Goal: Use online tool/utility: Utilize a website feature to perform a specific function

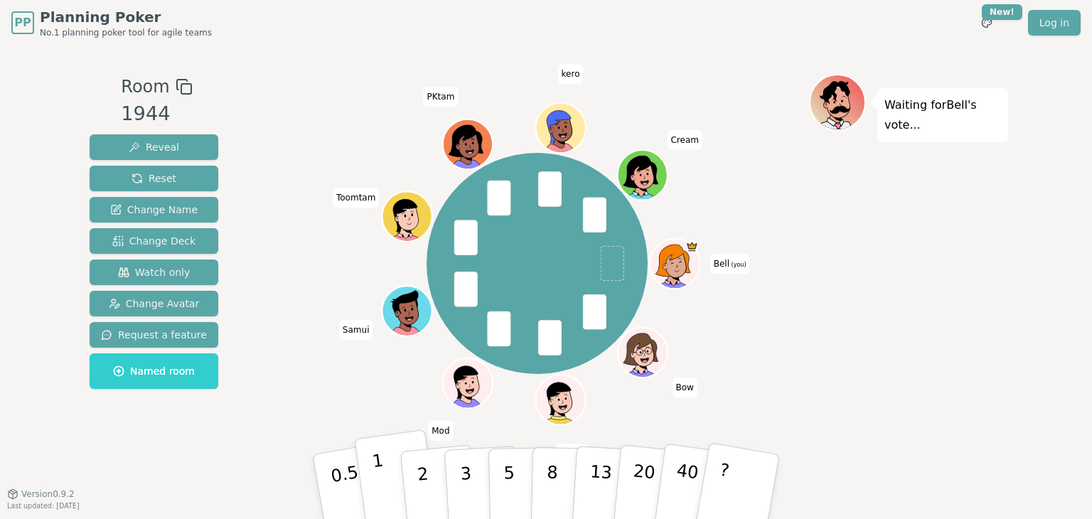
click at [387, 488] on button "1" at bounding box center [396, 486] width 85 height 115
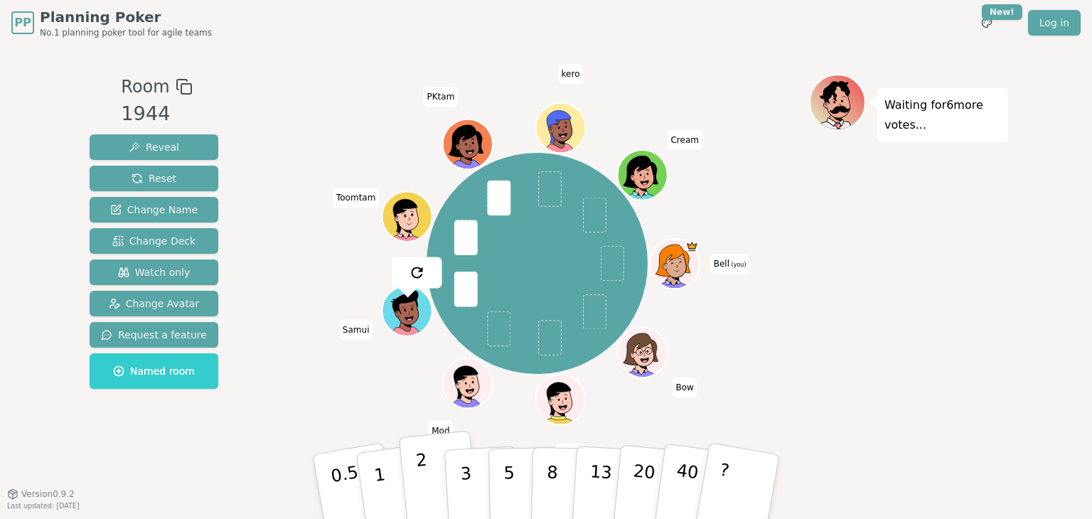
click at [425, 483] on p "2" at bounding box center [424, 488] width 18 height 77
click at [514, 495] on button "5" at bounding box center [524, 487] width 73 height 108
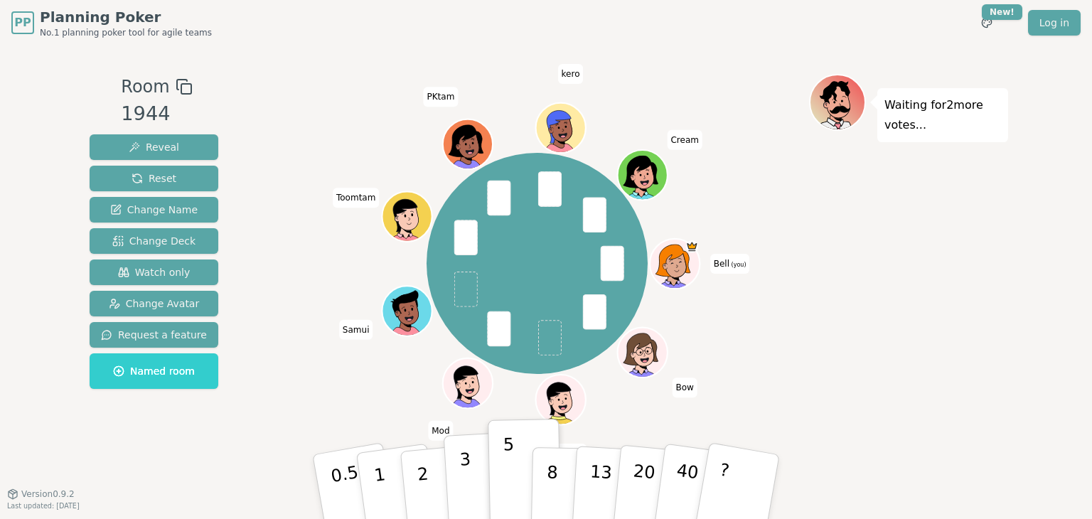
click at [466, 481] on p "3" at bounding box center [467, 487] width 16 height 77
click at [504, 489] on p "5" at bounding box center [509, 487] width 12 height 77
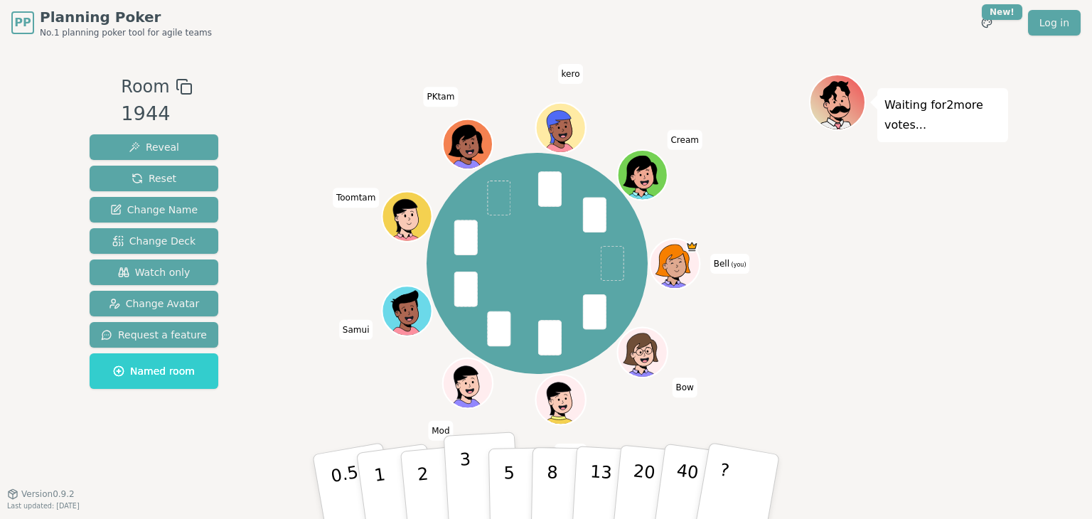
click at [475, 489] on button "3" at bounding box center [482, 486] width 77 height 111
click at [387, 488] on button "1" at bounding box center [396, 486] width 85 height 115
click at [478, 491] on button "3" at bounding box center [482, 486] width 77 height 111
click at [377, 495] on p "1" at bounding box center [381, 488] width 21 height 77
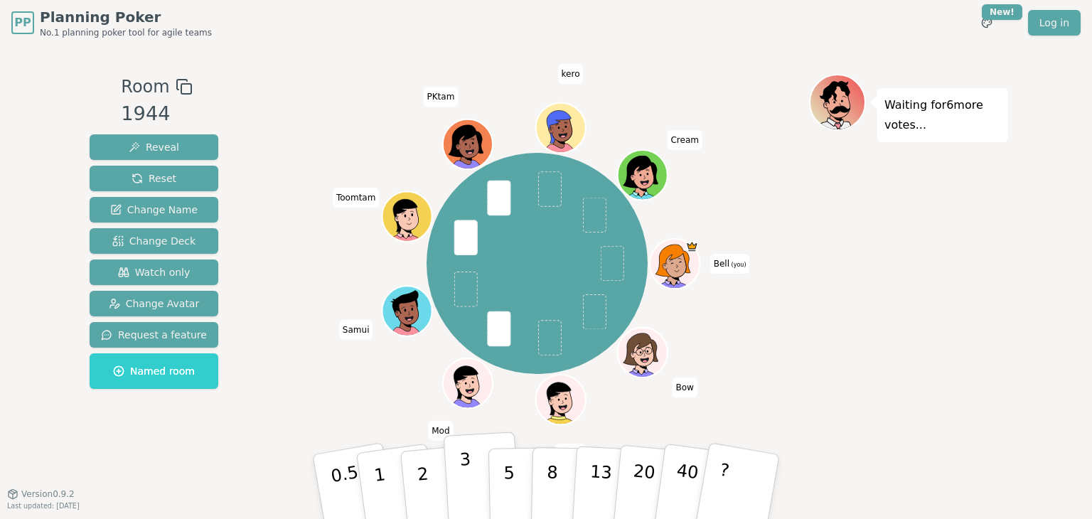
click at [468, 478] on p "3" at bounding box center [467, 487] width 16 height 77
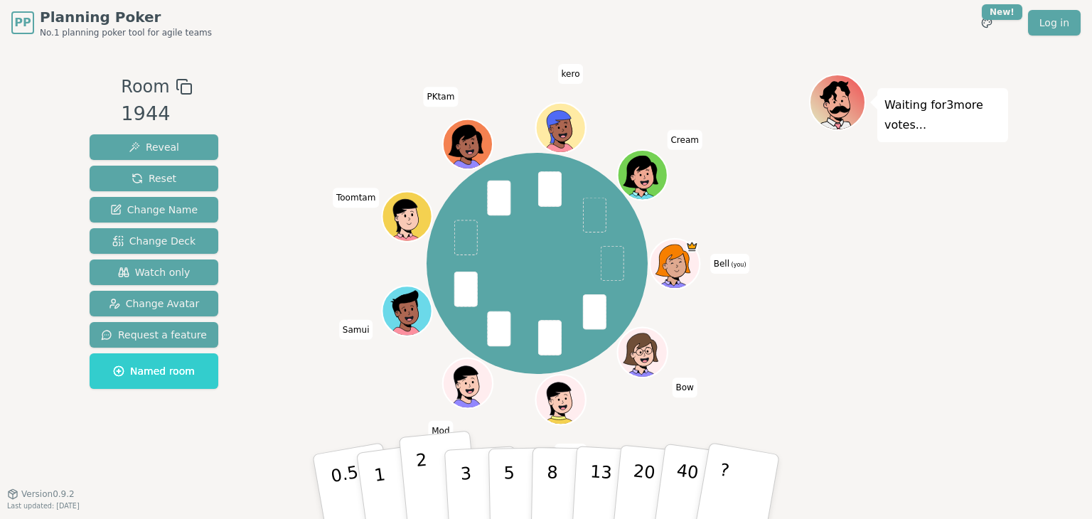
click at [419, 490] on p "2" at bounding box center [424, 488] width 18 height 77
click at [553, 498] on p "8" at bounding box center [552, 486] width 12 height 77
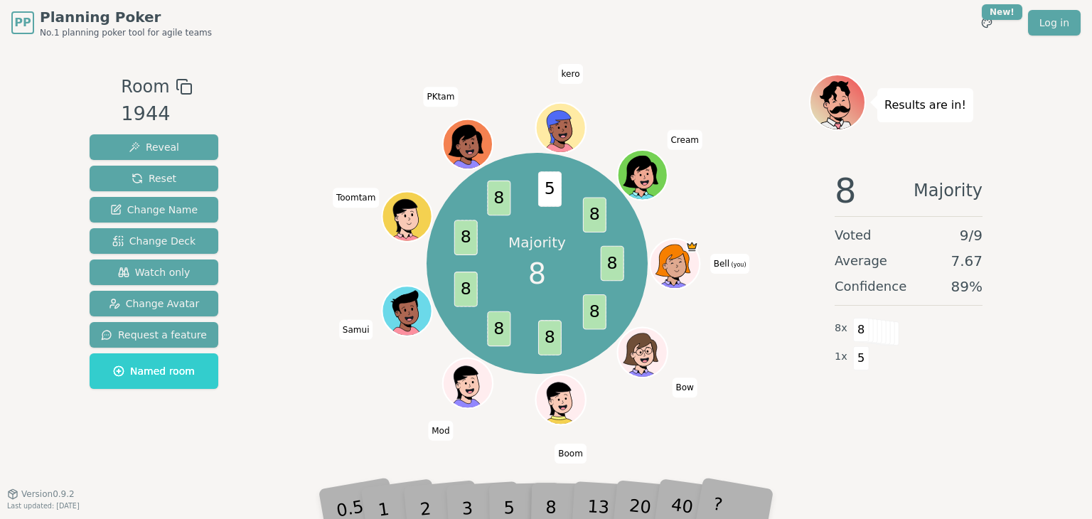
click at [159, 423] on div "Room 1944 Reveal Reset Change Name Change Deck Watch only Change Avatar Request…" at bounding box center [154, 269] width 140 height 391
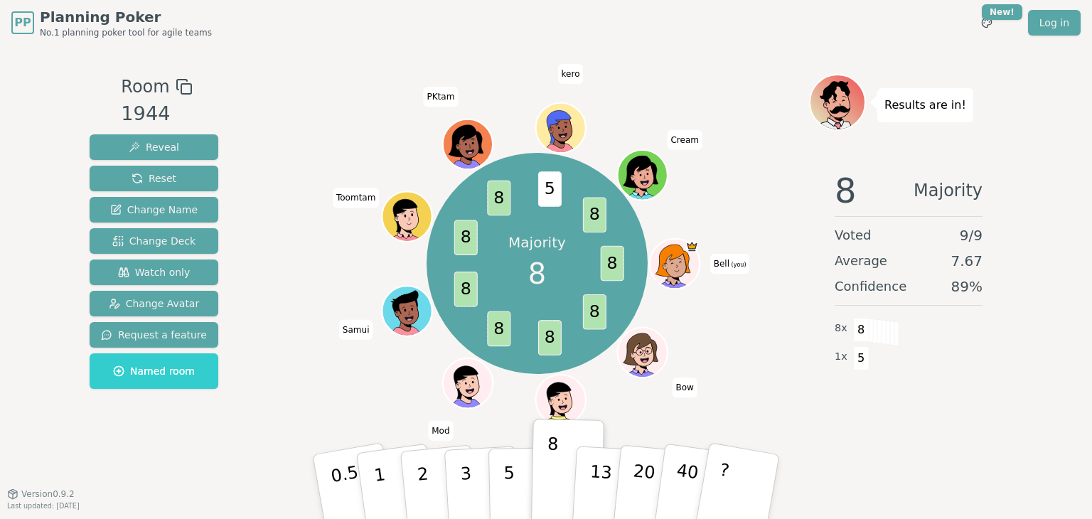
click at [952, 376] on div "8 Majority Voted 9 / 9 Average 7.67 Confidence 89 % 8 x 8 1 x 5" at bounding box center [908, 301] width 199 height 284
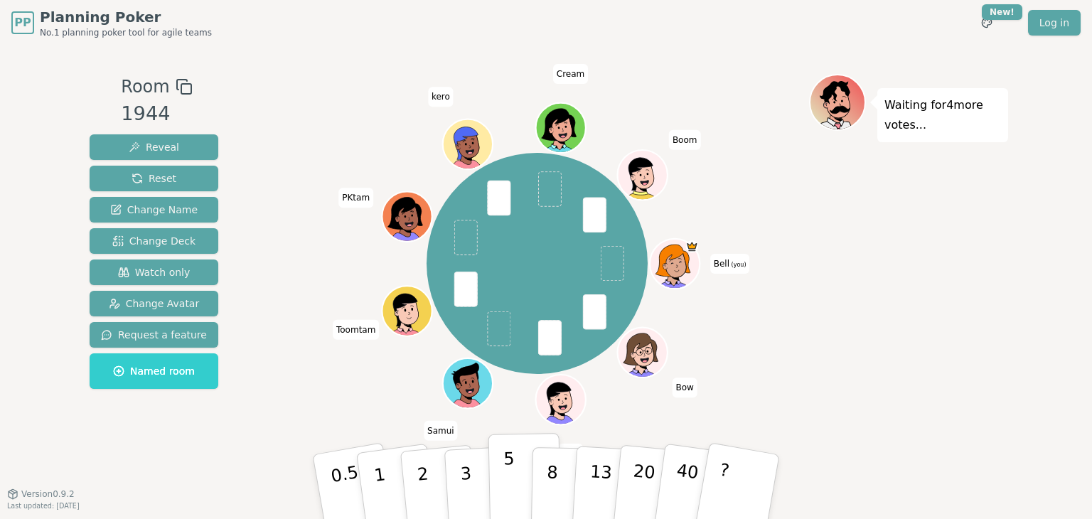
click at [502, 478] on button "5" at bounding box center [524, 487] width 73 height 108
